Goal: Find specific page/section: Find specific page/section

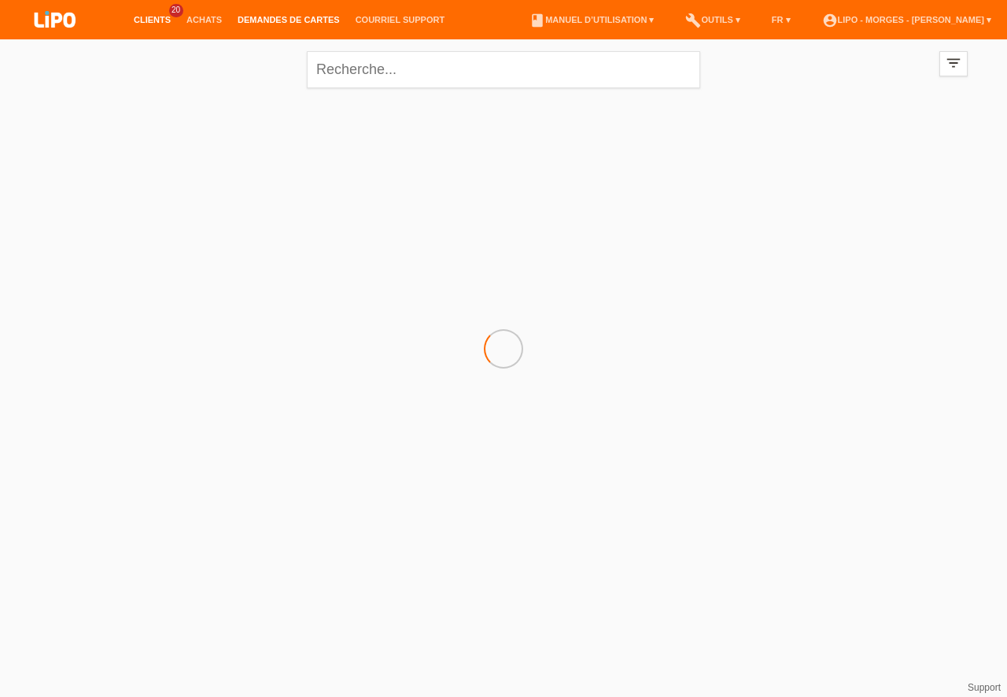
click at [312, 20] on link "Demandes de cartes" at bounding box center [289, 19] width 118 height 9
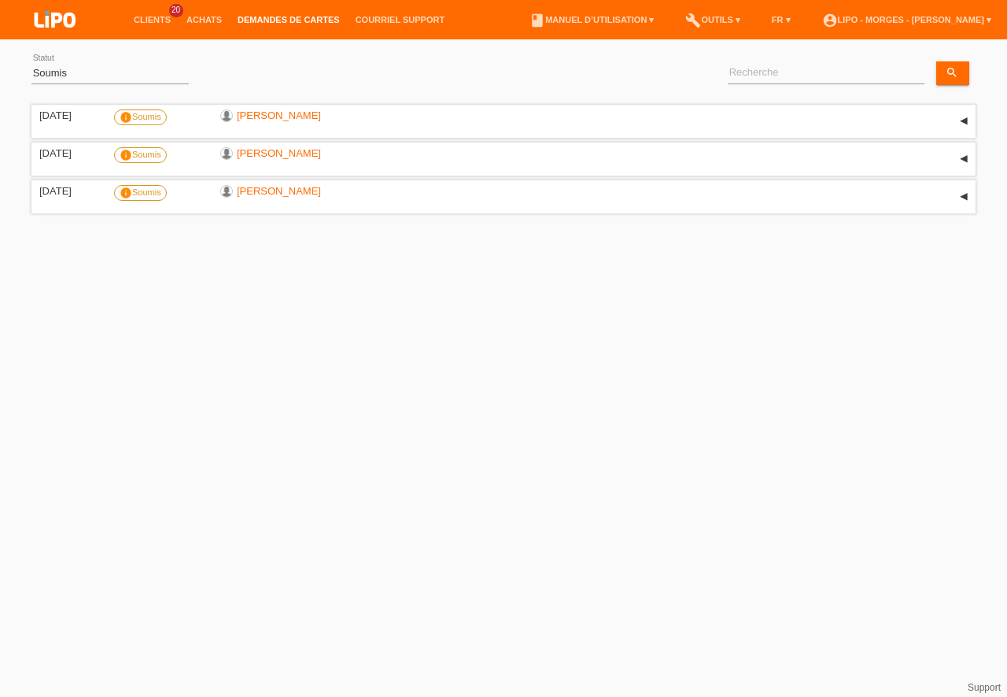
click at [290, 18] on link "Demandes de cartes" at bounding box center [289, 19] width 118 height 9
click at [167, 22] on link "Clients" at bounding box center [152, 19] width 53 height 9
